Goal: Task Accomplishment & Management: Complete application form

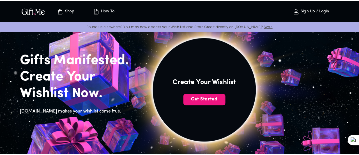
scroll to position [19, 0]
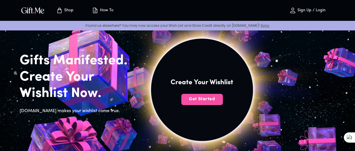
click at [220, 102] on span "Get Started" at bounding box center [202, 99] width 42 height 6
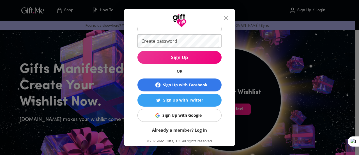
scroll to position [42, 0]
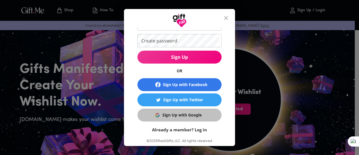
click at [185, 116] on div "Sign Up with Google" at bounding box center [182, 115] width 39 height 6
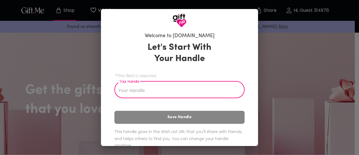
scroll to position [12, 0]
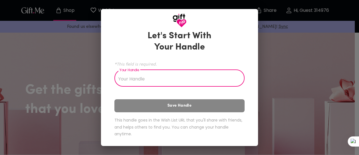
click at [156, 81] on input "Your Handle" at bounding box center [177, 79] width 124 height 16
click at [152, 79] on input "Your Handle" at bounding box center [177, 79] width 124 height 16
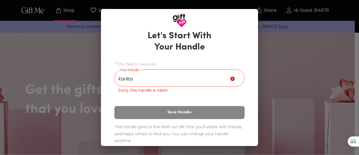
click at [172, 110] on div "Let's Start With Your Handle *This field is required. Your Handle Karlita Your …" at bounding box center [180, 88] width 130 height 120
click at [158, 81] on input "Karlita" at bounding box center [173, 79] width 116 height 16
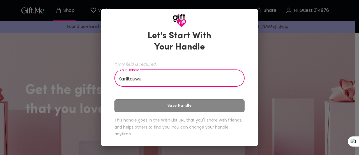
scroll to position [3, 0]
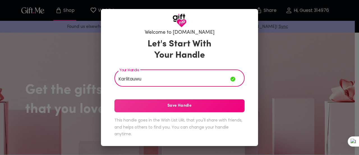
type input "Karlitauwu"
click at [176, 105] on span "Save Handle" at bounding box center [180, 106] width 130 height 6
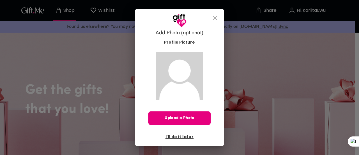
scroll to position [0, 0]
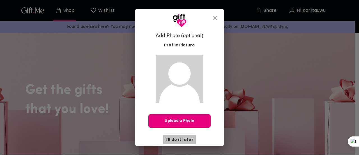
click at [180, 141] on span "I'll do it later" at bounding box center [180, 139] width 28 height 6
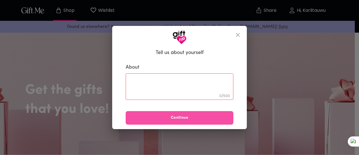
click at [188, 121] on button "Continue" at bounding box center [180, 117] width 108 height 13
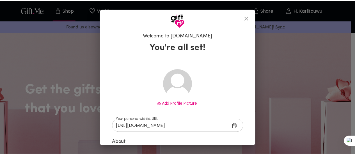
scroll to position [58, 0]
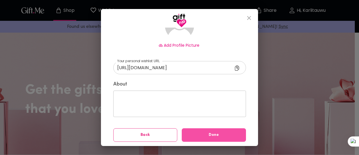
click at [219, 138] on button "Done" at bounding box center [214, 134] width 64 height 13
